Goal: Task Accomplishment & Management: Manage account settings

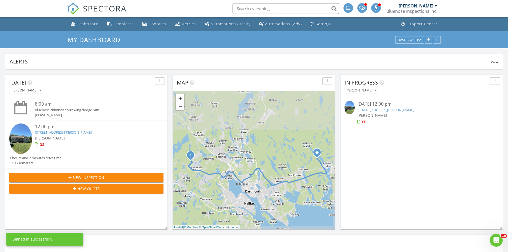
click at [54, 131] on link "[STREET_ADDRESS][PERSON_NAME]" at bounding box center [63, 132] width 57 height 5
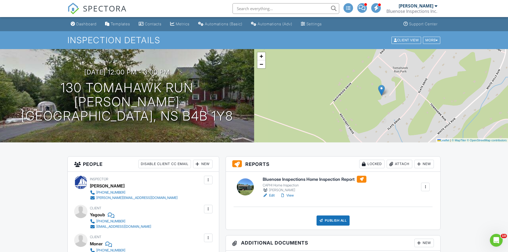
click at [271, 195] on link "Edit" at bounding box center [268, 195] width 12 height 5
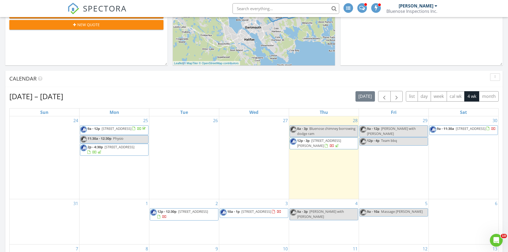
scroll to position [160, 0]
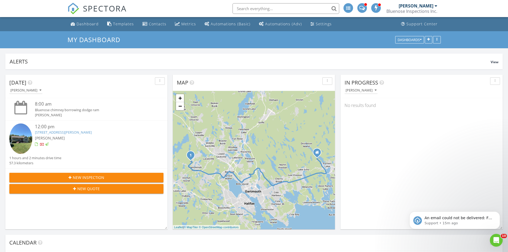
click at [88, 131] on link "130 Tomahawk Run, Hammonds Plains, NS B4B 1Y8" at bounding box center [63, 132] width 57 height 5
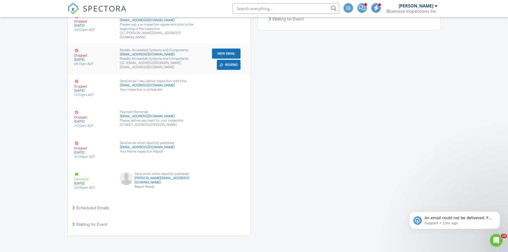
scroll to position [714, 0]
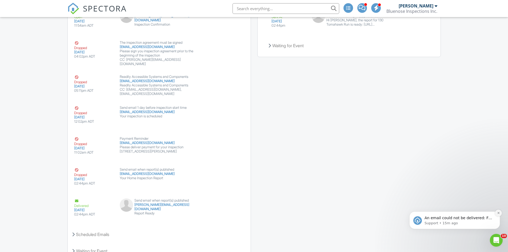
click at [496, 213] on button "Dismiss notification" at bounding box center [498, 212] width 7 height 7
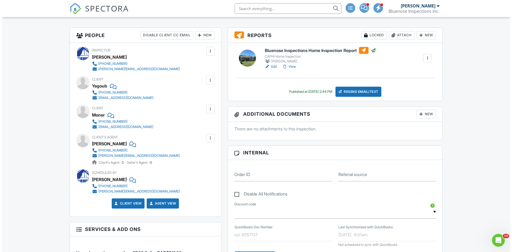
scroll to position [128, 0]
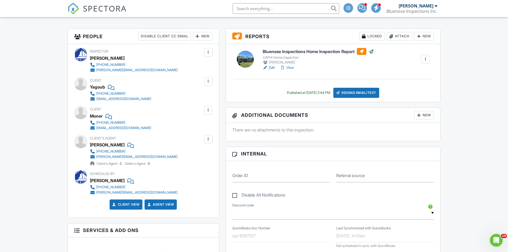
click at [208, 80] on div at bounding box center [207, 81] width 5 height 5
click at [202, 97] on li "Edit" at bounding box center [199, 97] width 20 height 13
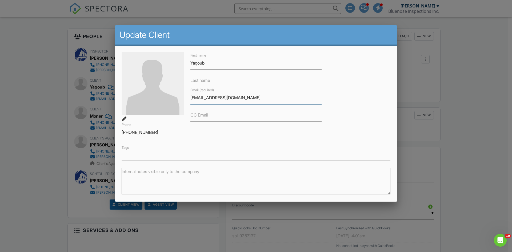
click at [191, 99] on input "[EMAIL_ADDRESS][DOMAIN_NAME]" at bounding box center [255, 97] width 131 height 13
click at [214, 98] on input "yagoubeldik@gmail.com" at bounding box center [255, 97] width 131 height 13
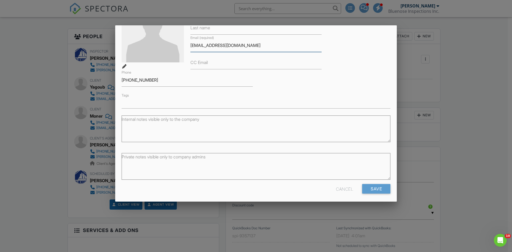
scroll to position [54, 0]
type input "[EMAIL_ADDRESS][DOMAIN_NAME]"
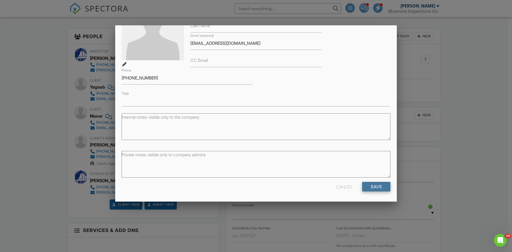
click at [371, 187] on input "Save" at bounding box center [376, 187] width 28 height 10
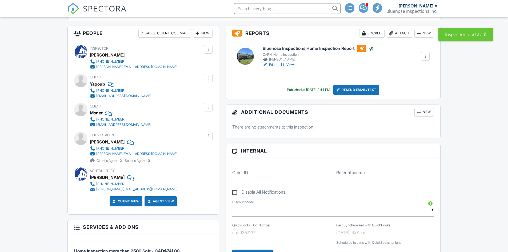
click at [211, 107] on div at bounding box center [207, 106] width 5 height 5
click at [204, 123] on li "Edit" at bounding box center [199, 123] width 20 height 13
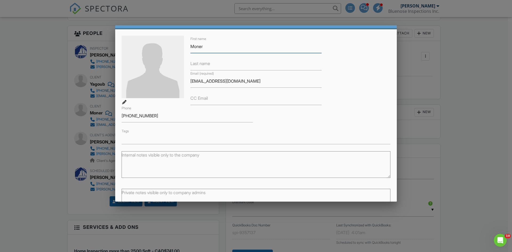
scroll to position [54, 0]
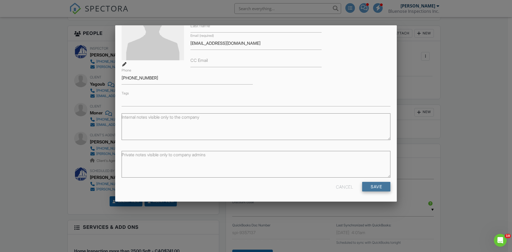
click at [379, 186] on input "Save" at bounding box center [376, 187] width 28 height 10
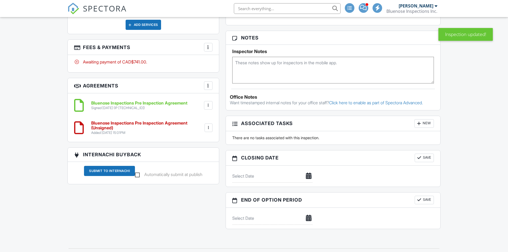
click at [207, 128] on div at bounding box center [208, 127] width 5 height 5
click at [202, 169] on li "Delete" at bounding box center [194, 168] width 30 height 13
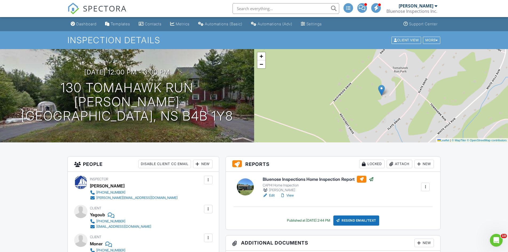
click at [365, 223] on div "Resend Email/Text" at bounding box center [356, 220] width 46 height 10
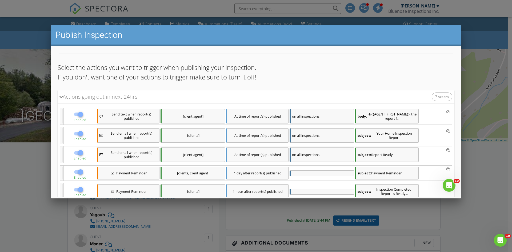
scroll to position [118, 0]
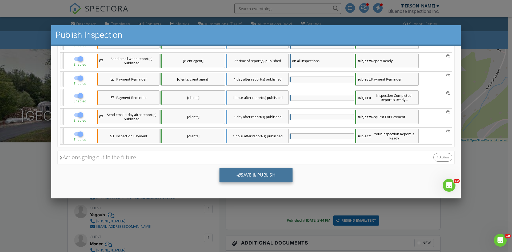
click at [242, 174] on div "Save & Publish" at bounding box center [255, 175] width 73 height 14
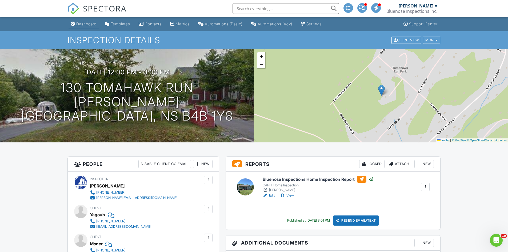
click at [86, 27] on link "Dashboard" at bounding box center [83, 24] width 30 height 10
